Goal: Information Seeking & Learning: Find specific fact

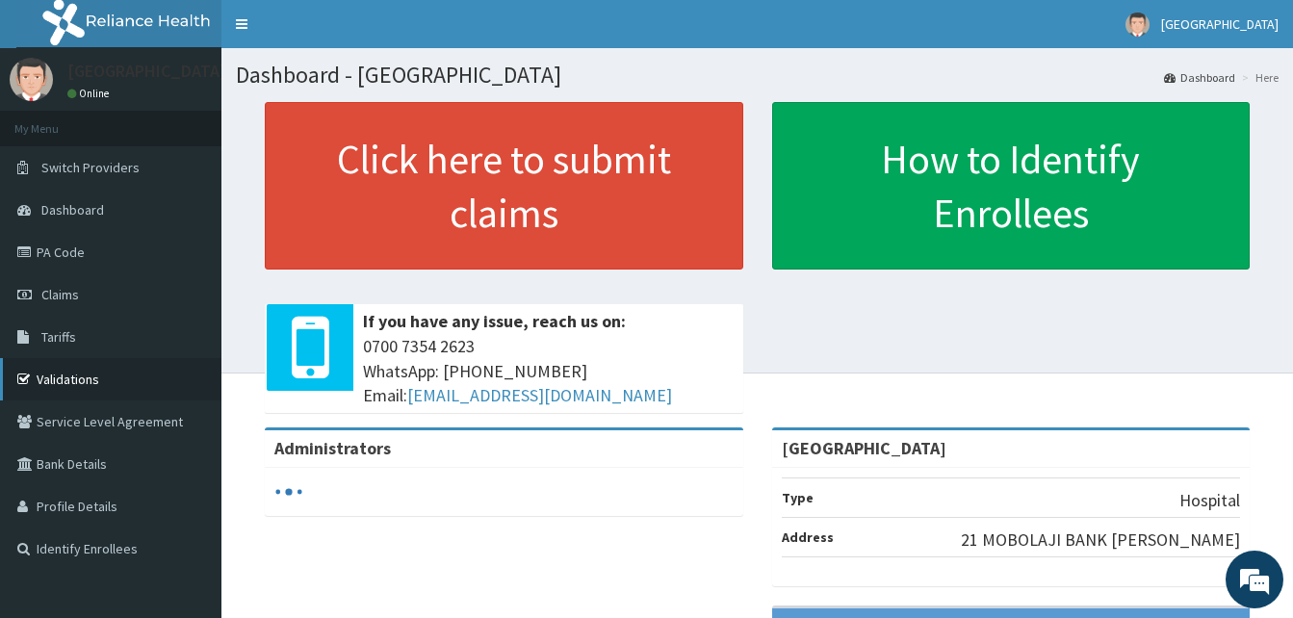
click at [104, 375] on link "Validations" at bounding box center [110, 379] width 221 height 42
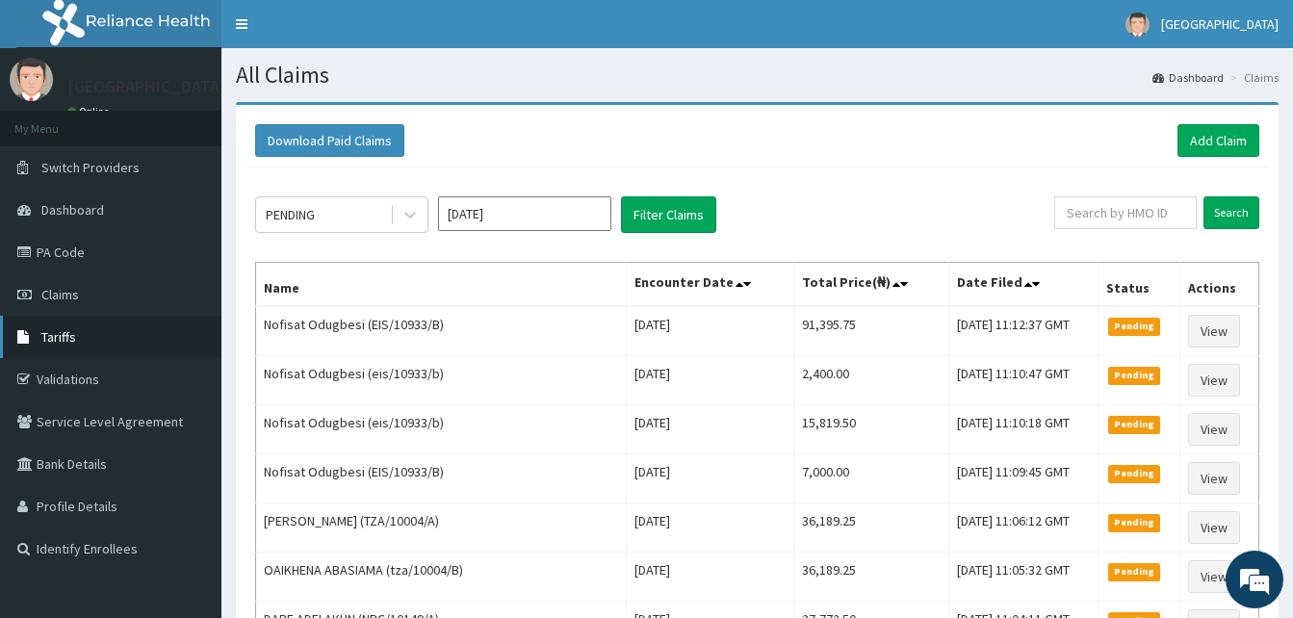
click at [67, 331] on span "Tariffs" at bounding box center [58, 336] width 35 height 17
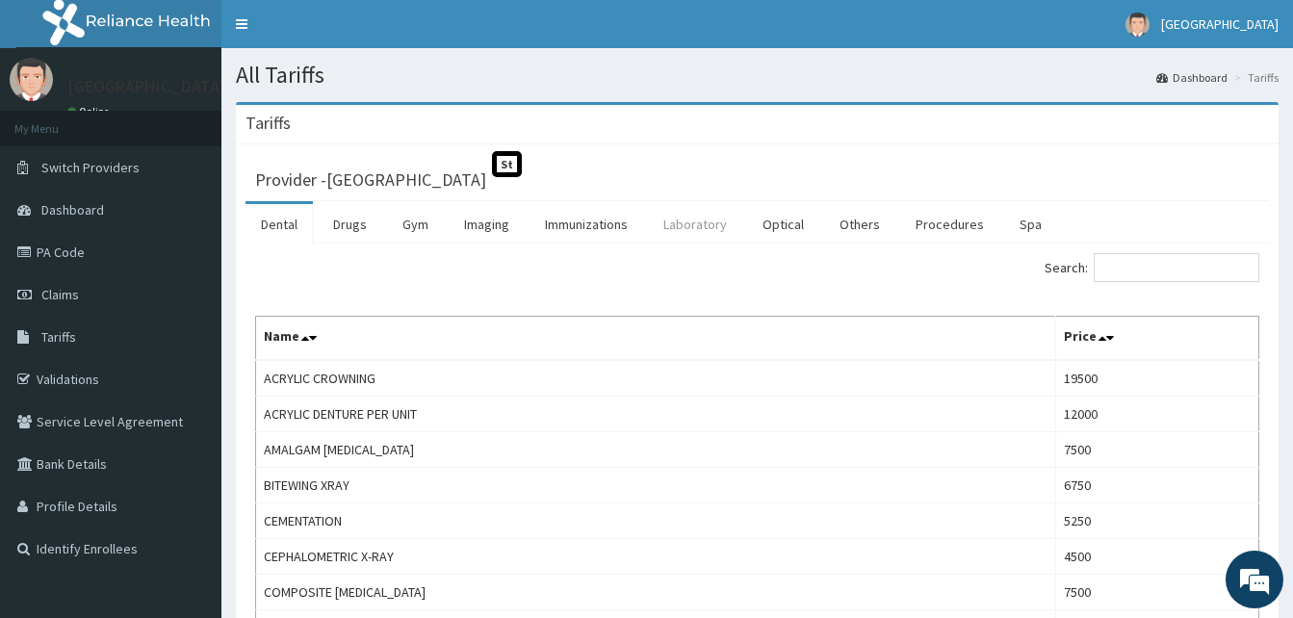
click at [690, 217] on link "Laboratory" at bounding box center [695, 224] width 94 height 40
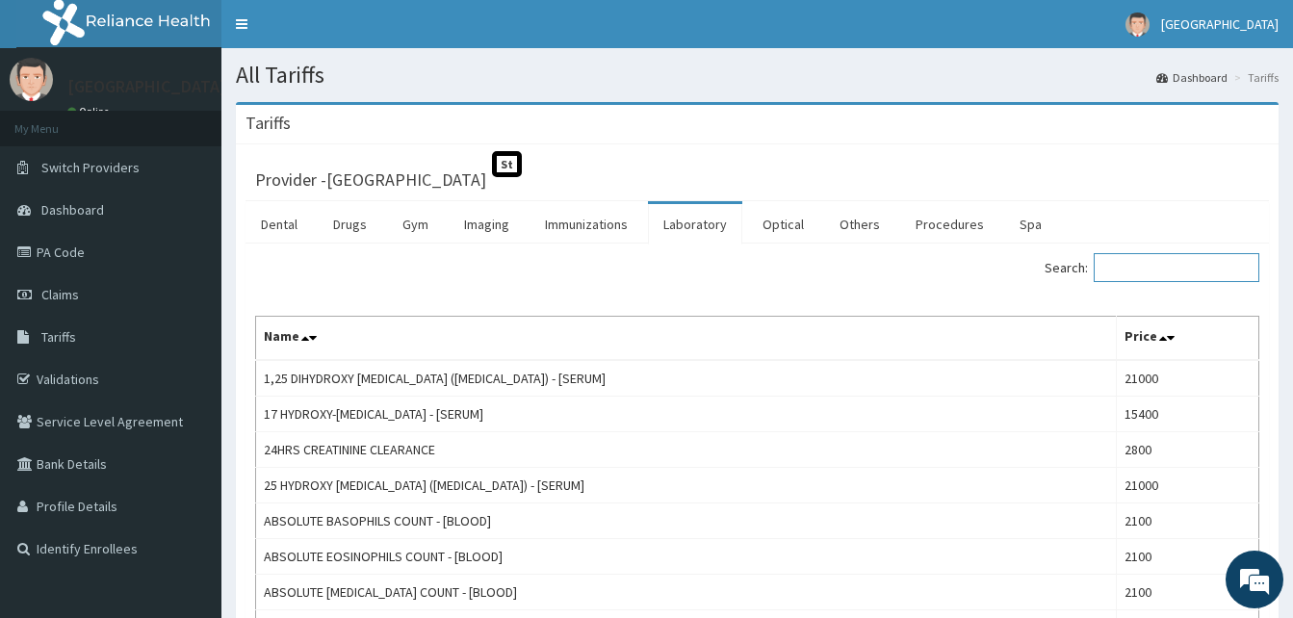
click at [1173, 274] on input "Search:" at bounding box center [1176, 267] width 166 height 29
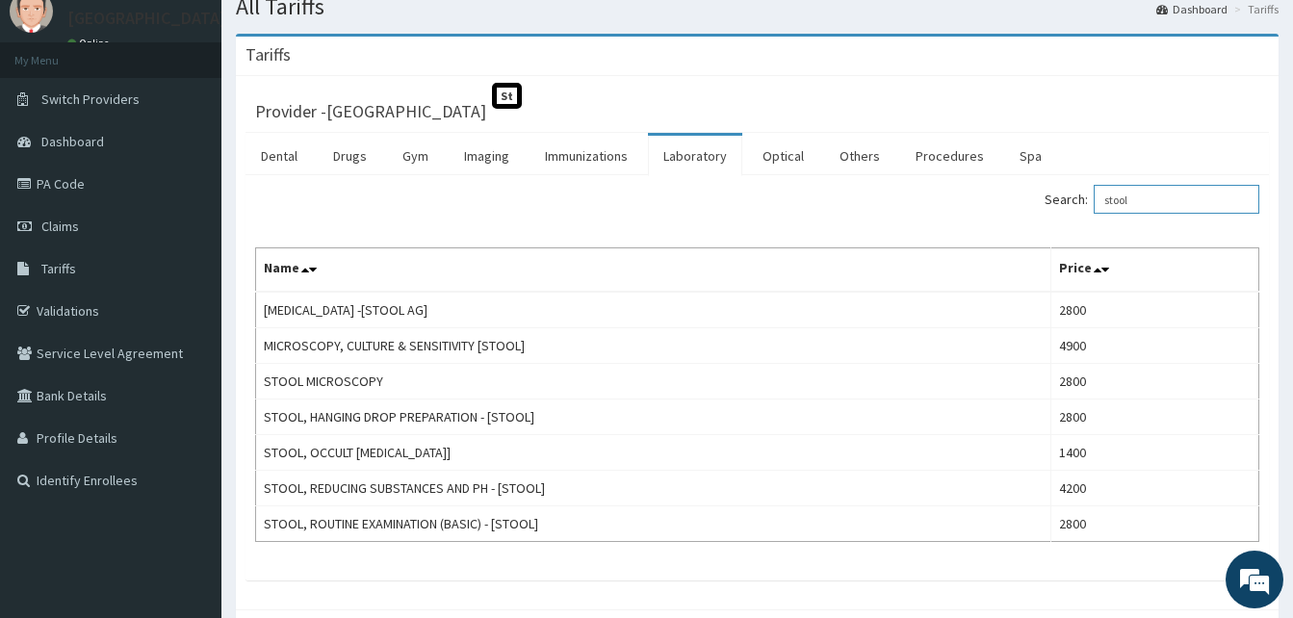
scroll to position [96, 0]
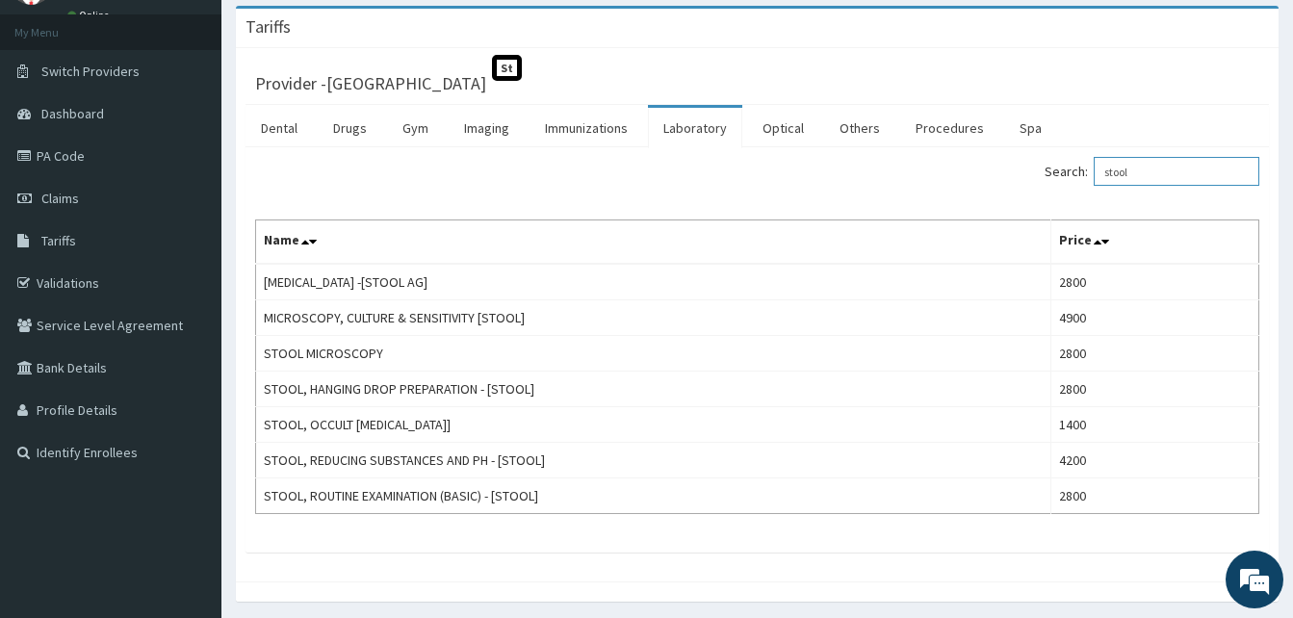
type input "stool"
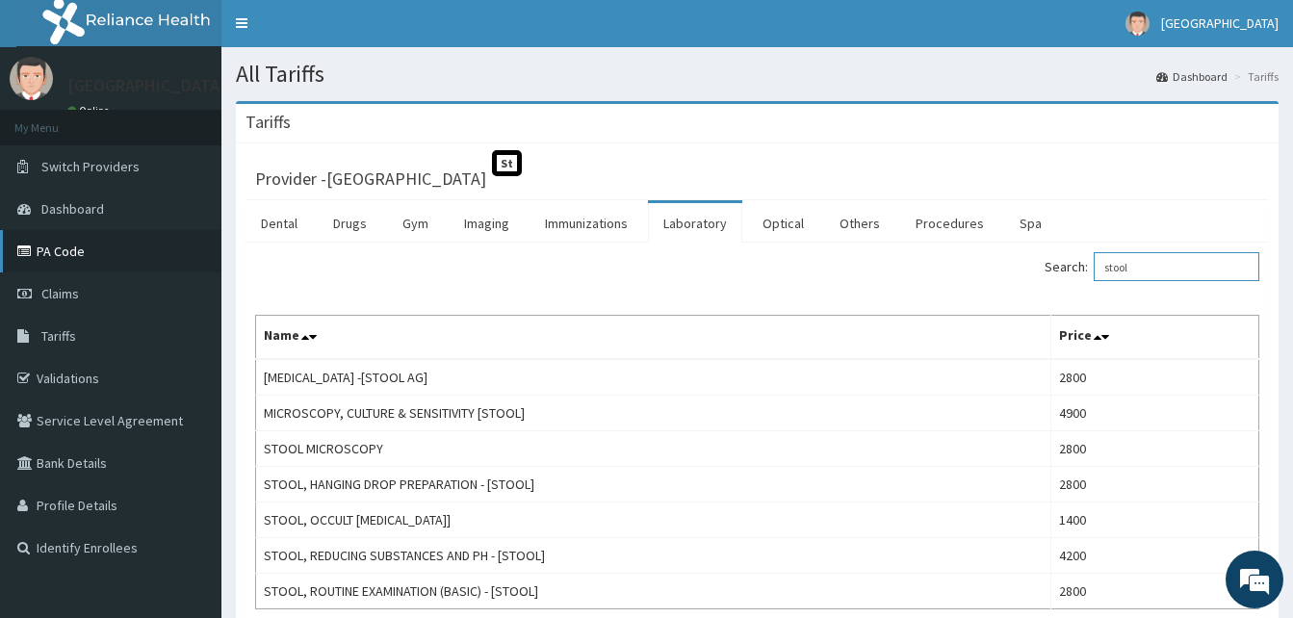
scroll to position [0, 0]
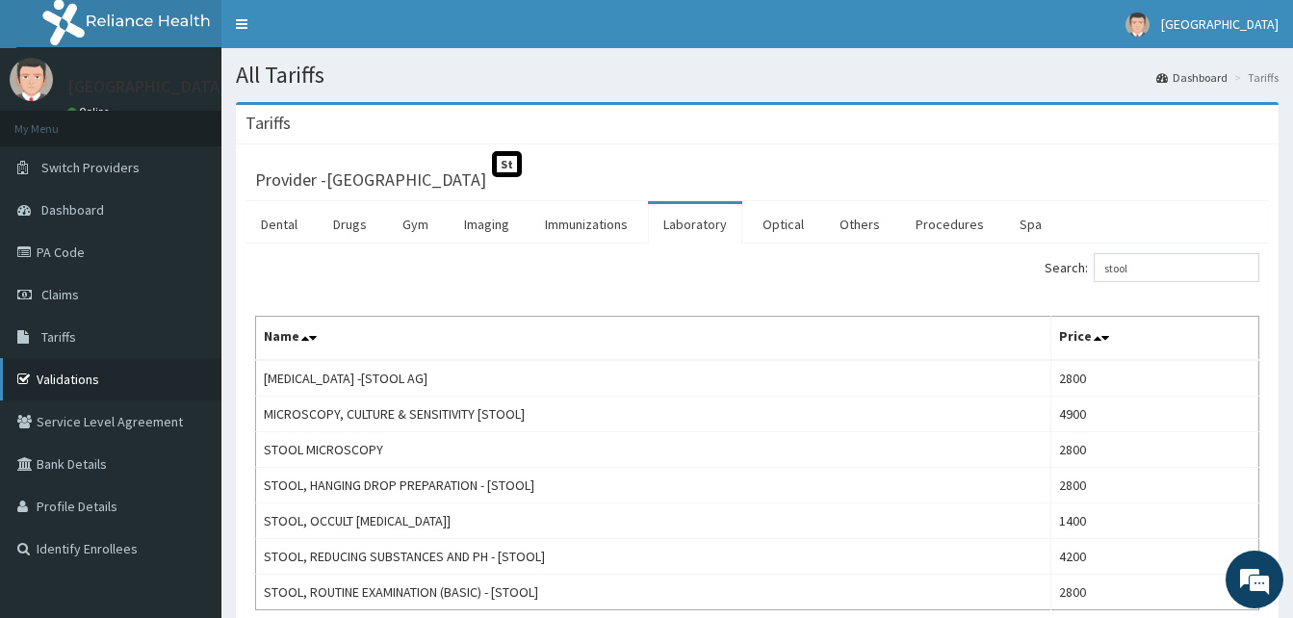
click at [96, 371] on link "Validations" at bounding box center [110, 379] width 221 height 42
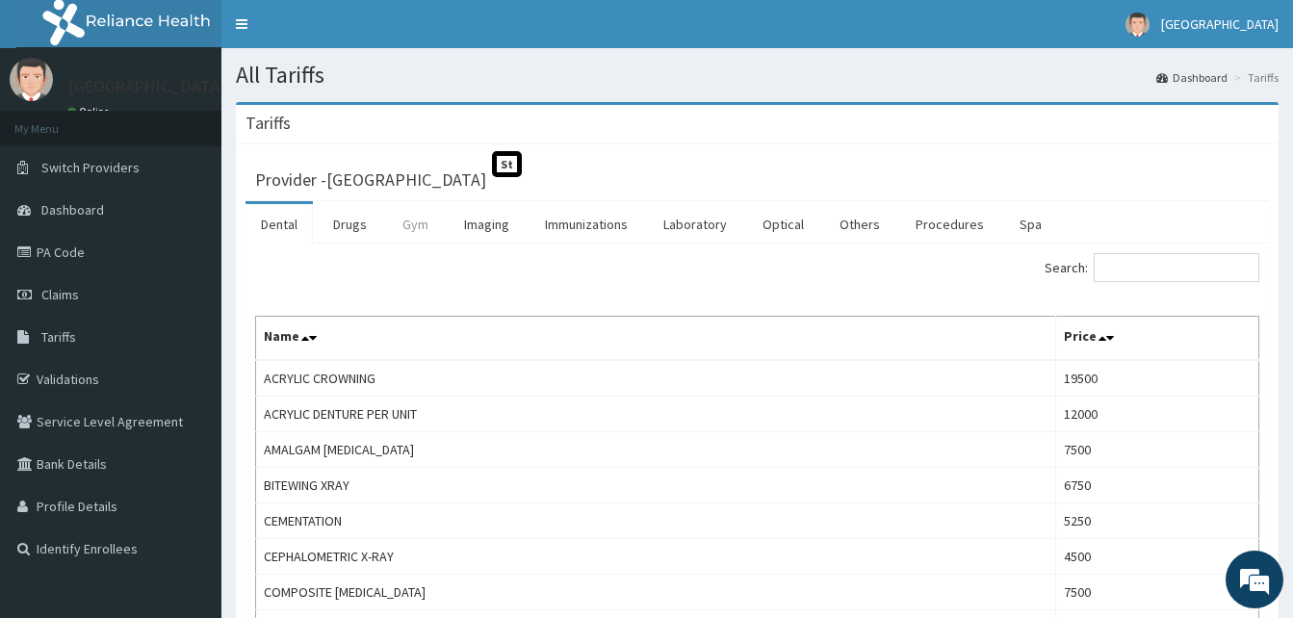
drag, startPoint x: 336, startPoint y: 217, endPoint x: 389, endPoint y: 217, distance: 52.9
click at [335, 217] on link "Drugs" at bounding box center [350, 224] width 64 height 40
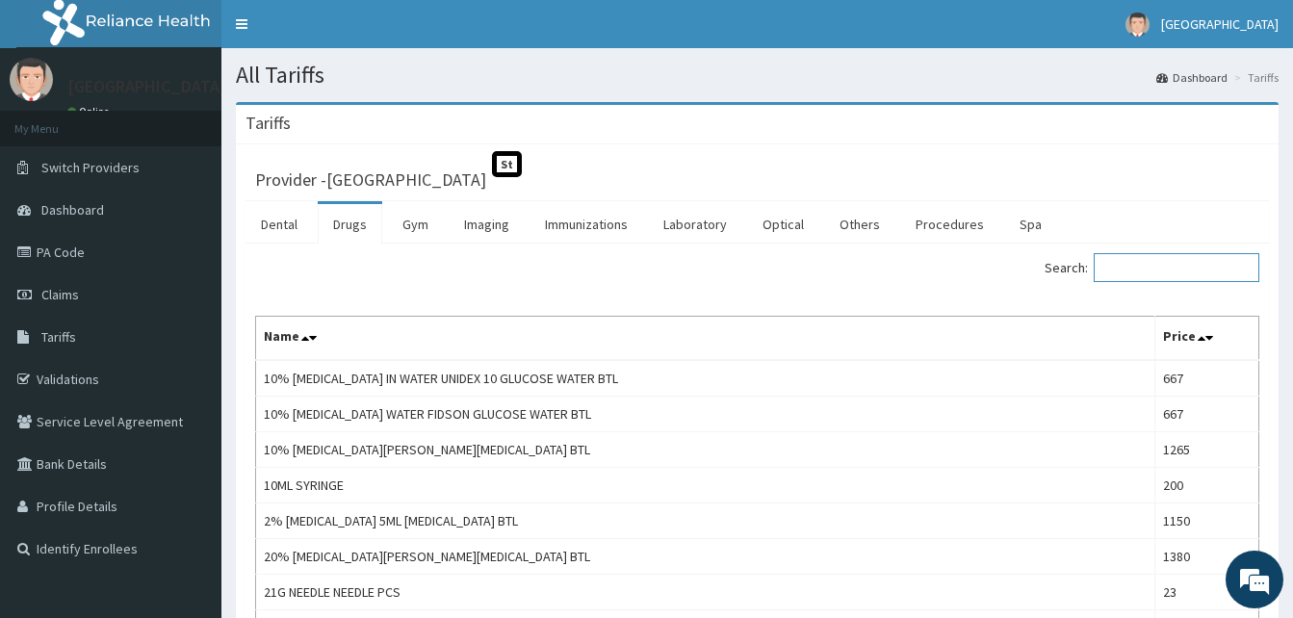
click at [1150, 267] on input "Search:" at bounding box center [1176, 267] width 166 height 29
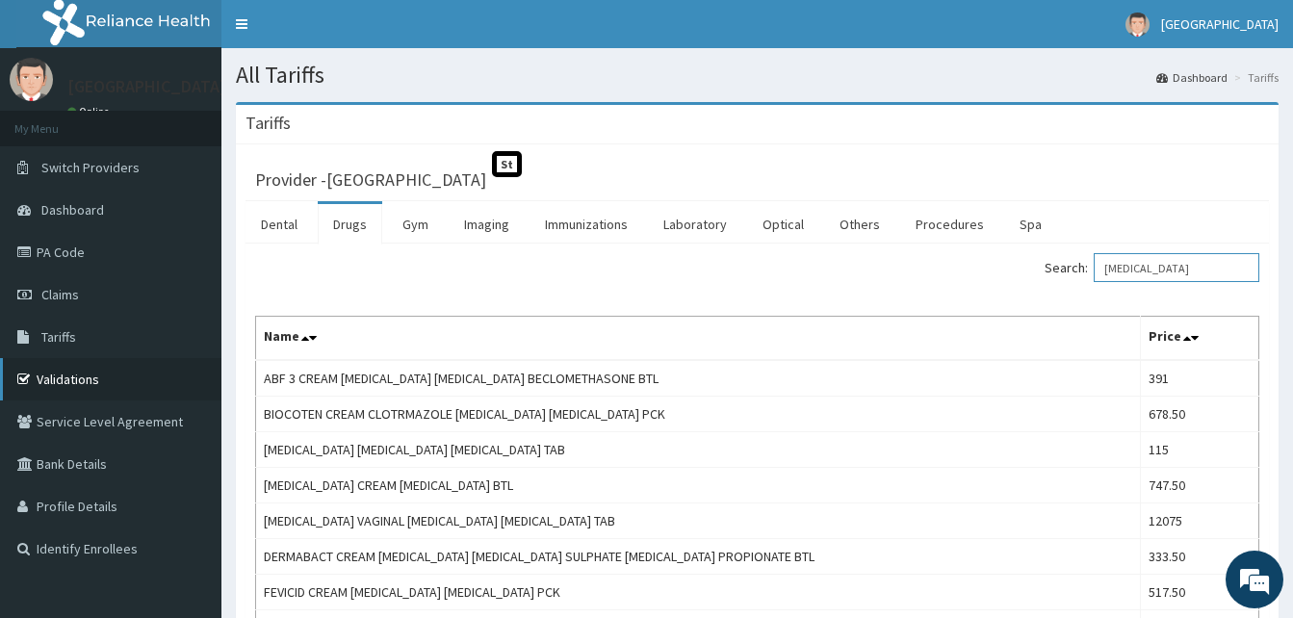
type input "clotrimazole"
click at [90, 387] on link "Validations" at bounding box center [110, 379] width 221 height 42
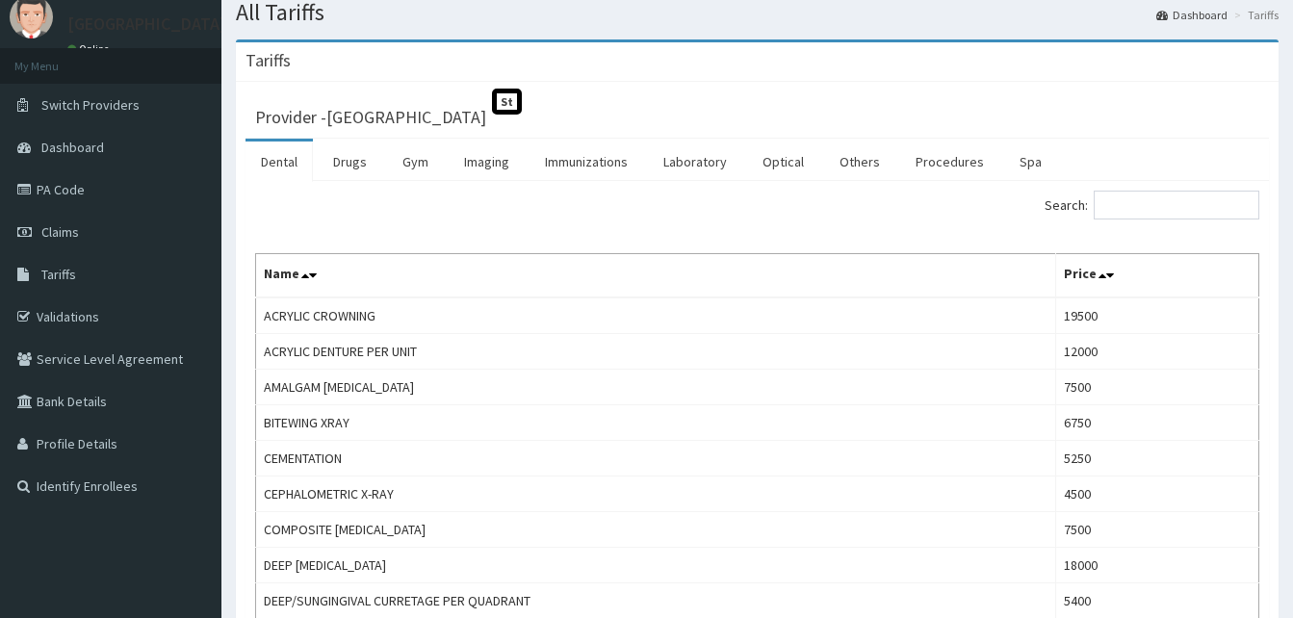
scroll to position [96, 0]
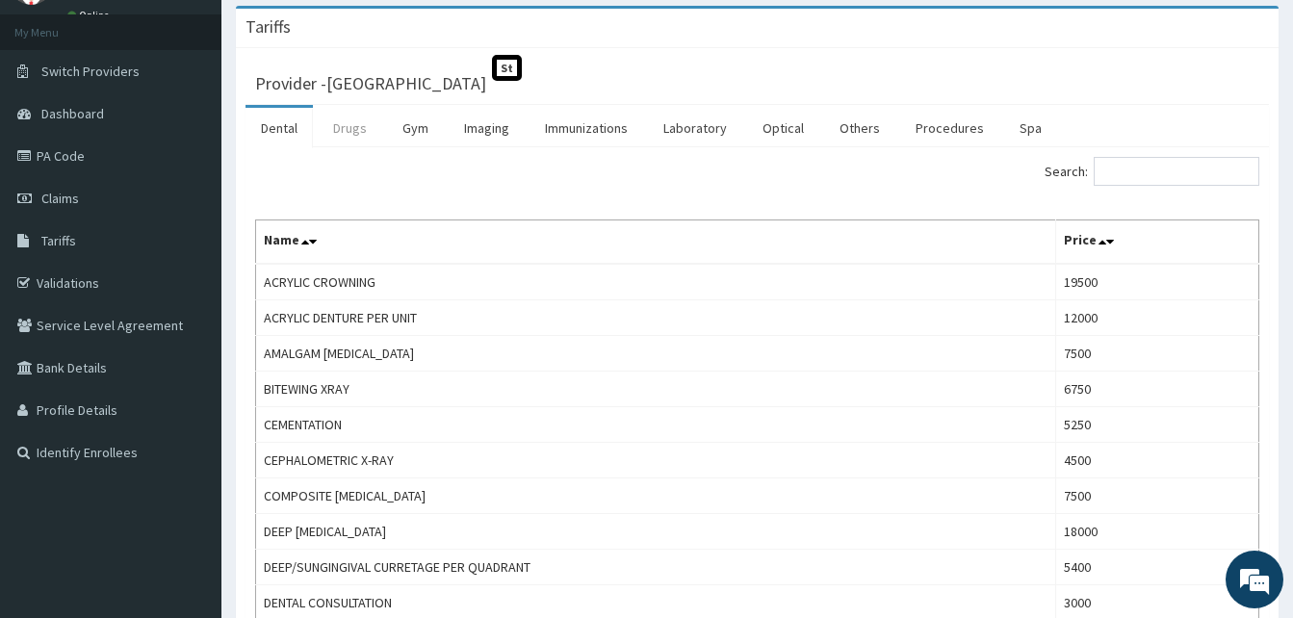
click at [358, 124] on link "Drugs" at bounding box center [350, 128] width 64 height 40
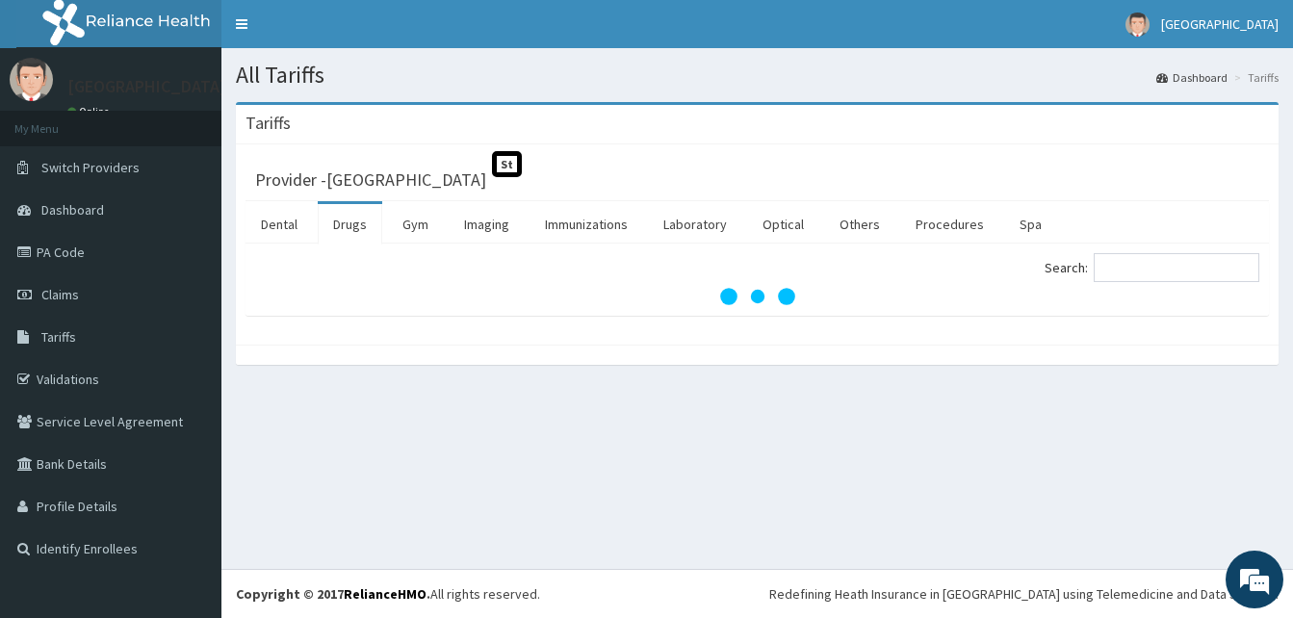
scroll to position [0, 0]
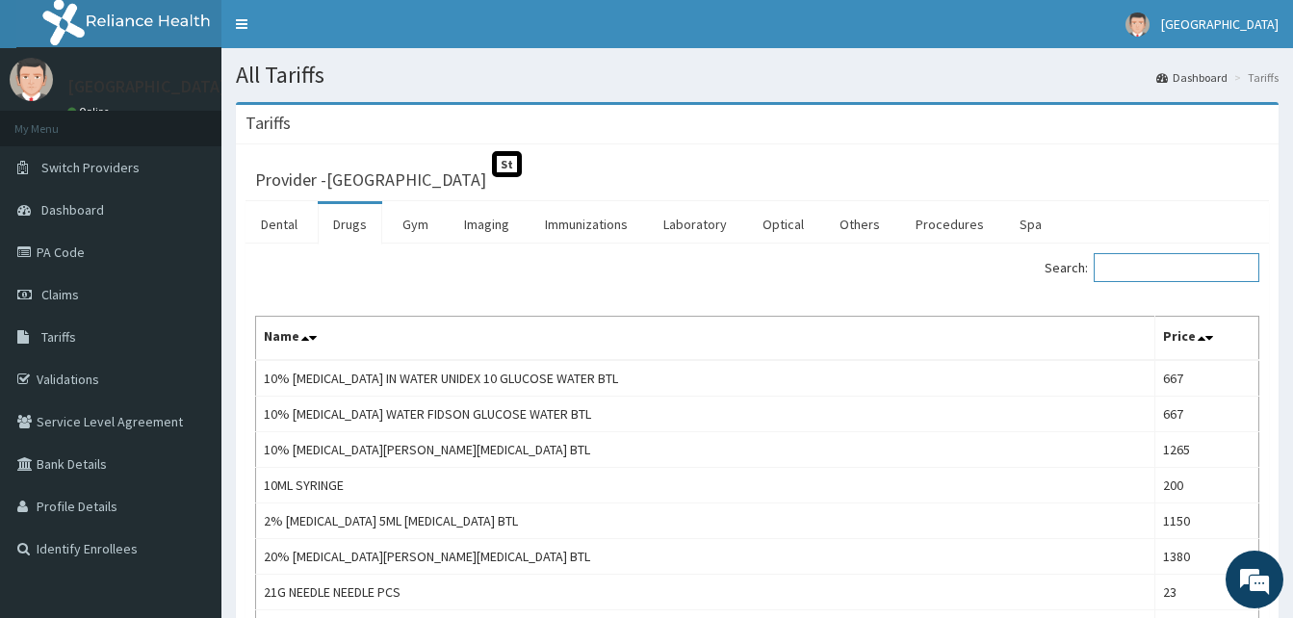
click at [1159, 281] on input "Search:" at bounding box center [1176, 267] width 166 height 29
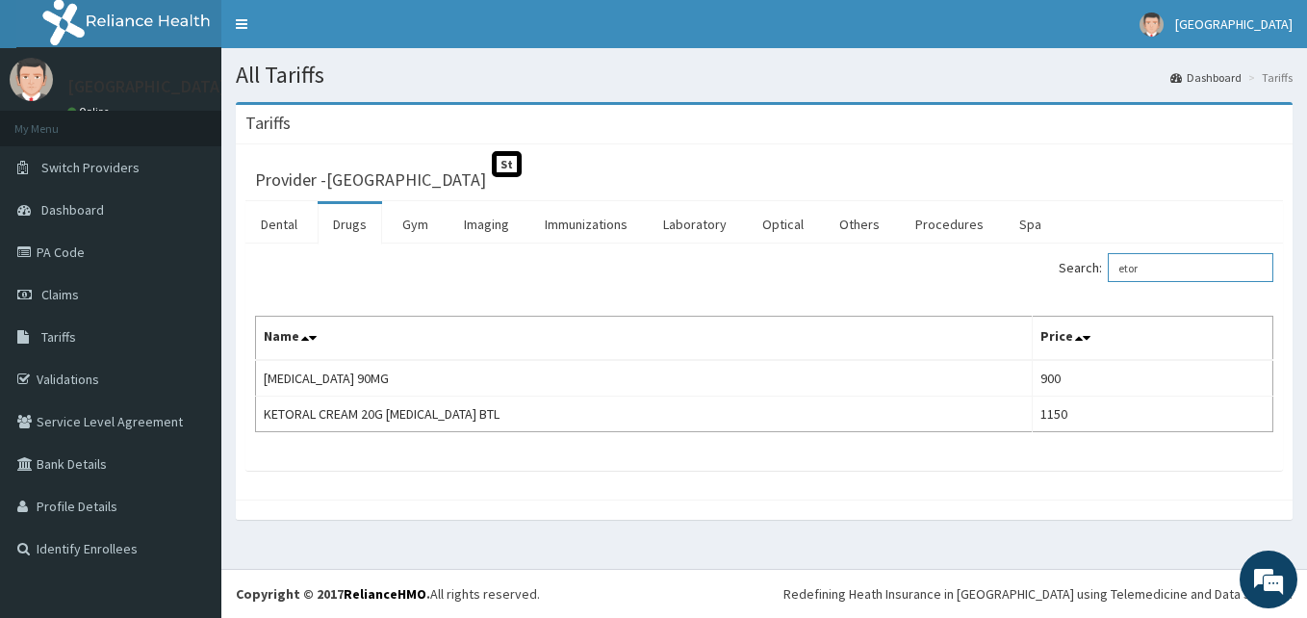
type input "etor"
click at [147, 255] on link "PA Code" at bounding box center [110, 252] width 221 height 42
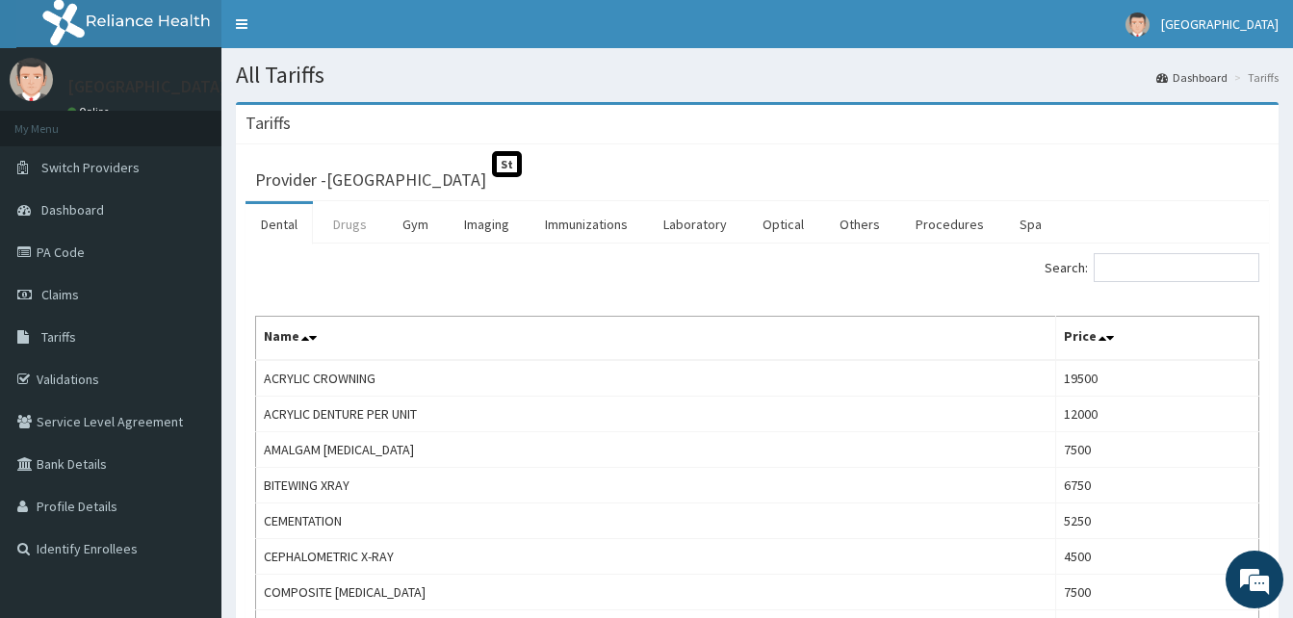
click at [352, 204] on link "Drugs" at bounding box center [350, 224] width 64 height 40
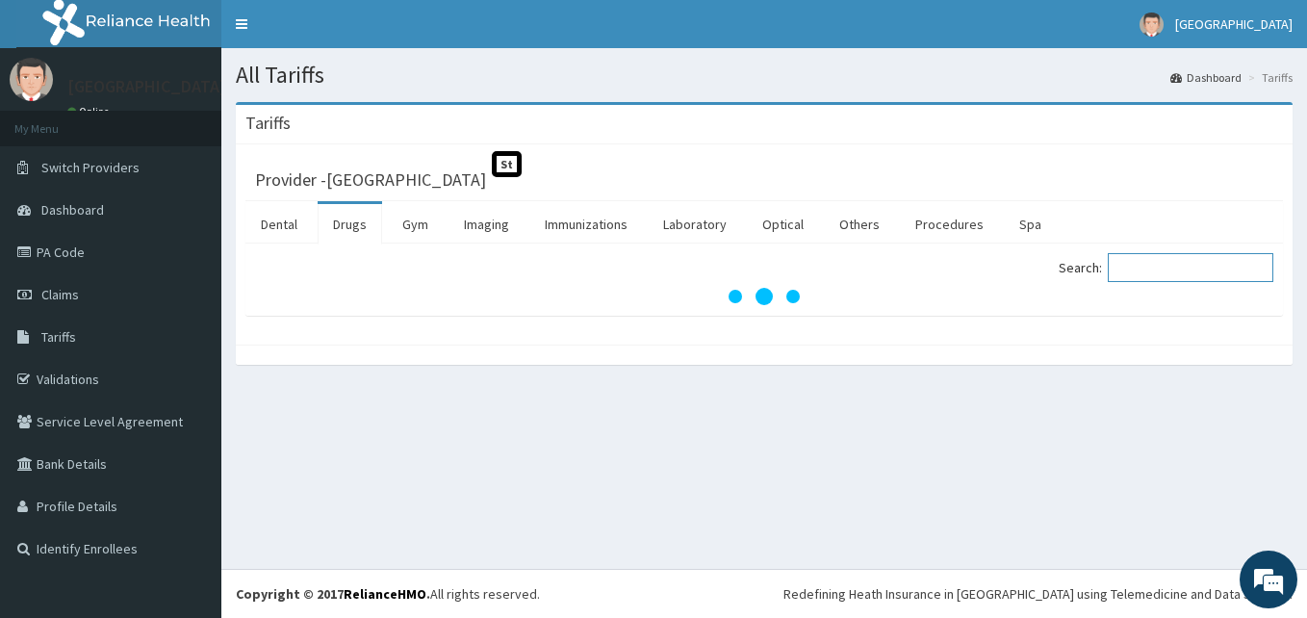
click at [1164, 274] on input "Search:" at bounding box center [1191, 267] width 166 height 29
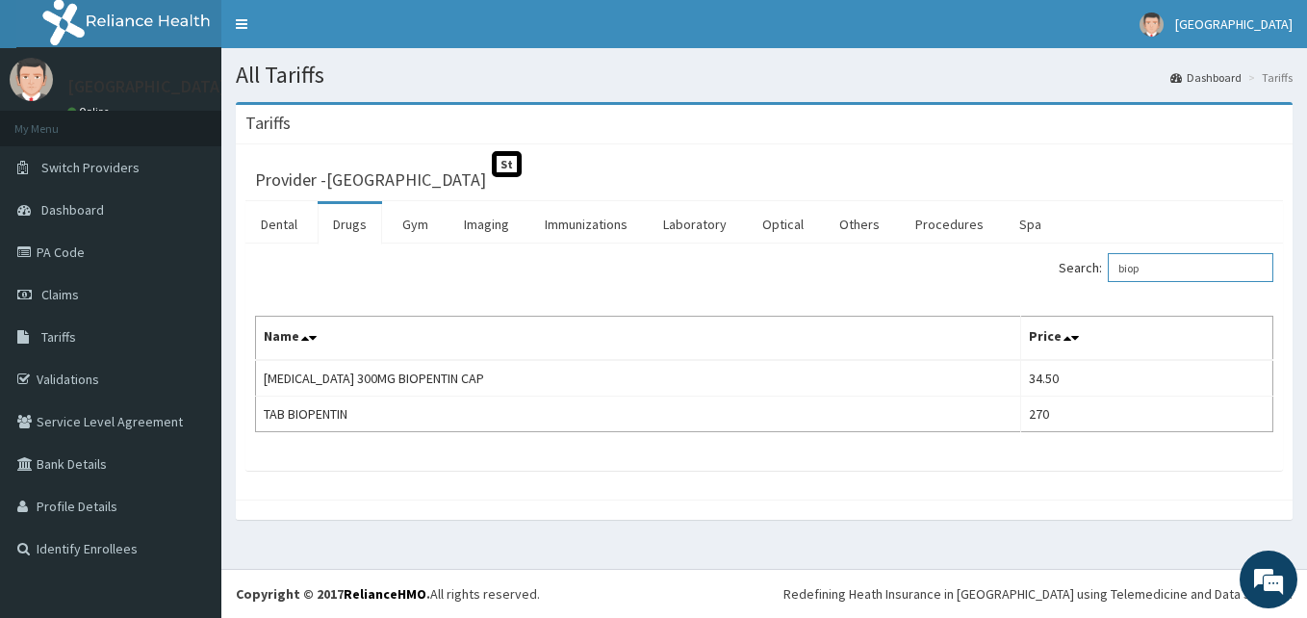
drag, startPoint x: 1170, startPoint y: 259, endPoint x: 1133, endPoint y: 273, distance: 40.2
click at [1133, 273] on input "biop" at bounding box center [1191, 267] width 166 height 29
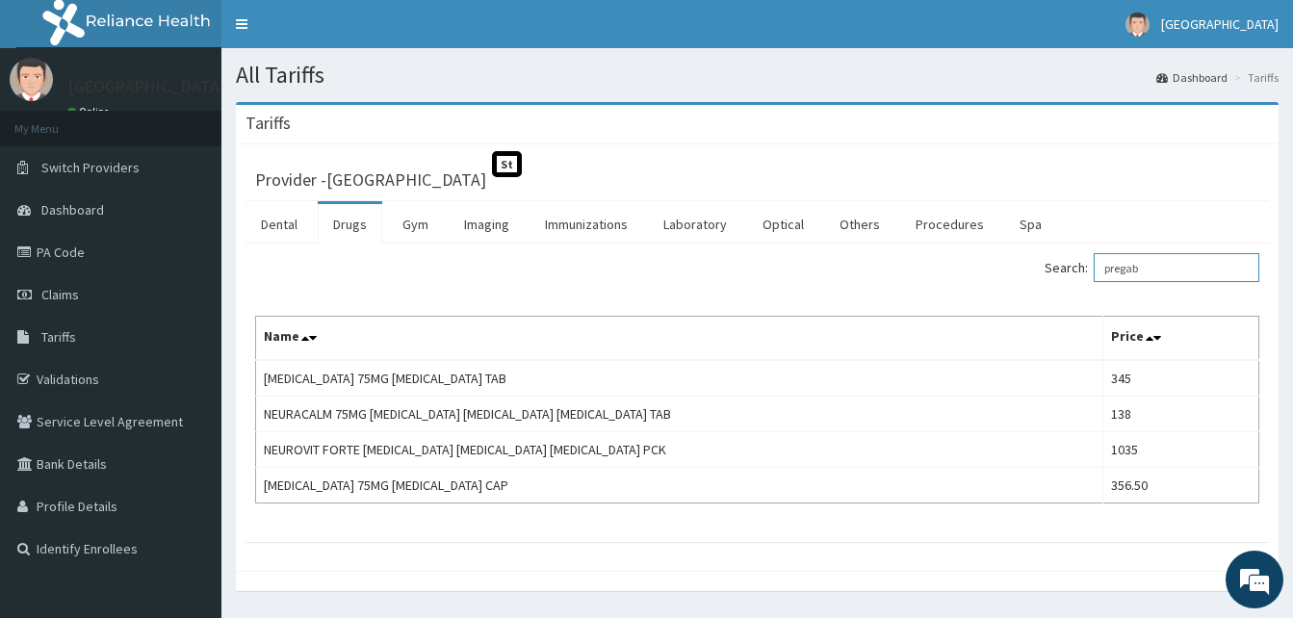
drag, startPoint x: 1169, startPoint y: 278, endPoint x: 1073, endPoint y: 296, distance: 96.9
click at [1073, 296] on div "Search: pregab Name Price [MEDICAL_DATA] 75MG [MEDICAL_DATA] TAB 345 NEURACALM …" at bounding box center [757, 378] width 1004 height 250
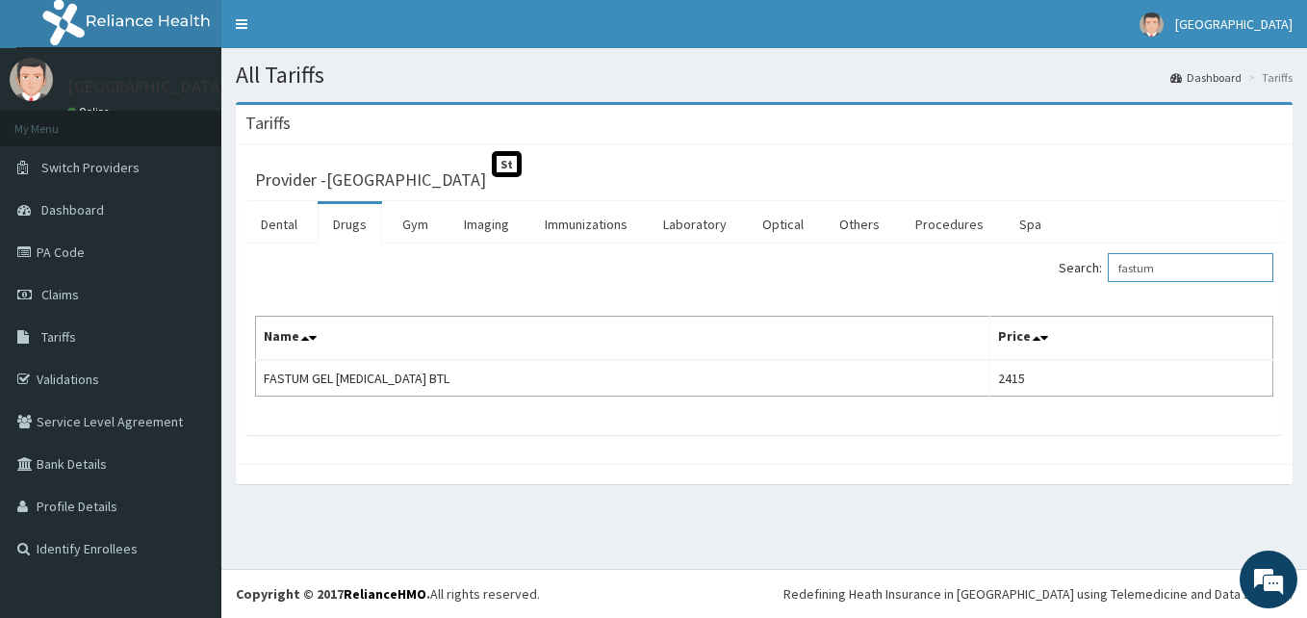
type input "fastum"
